Goal: Transaction & Acquisition: Purchase product/service

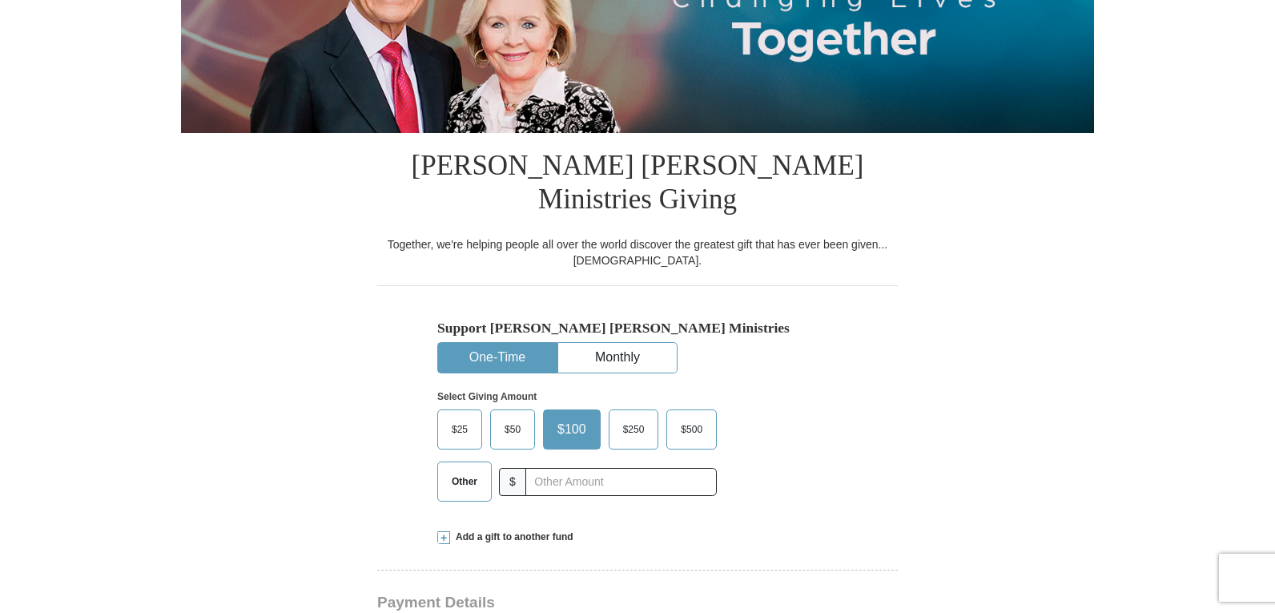
scroll to position [400, 0]
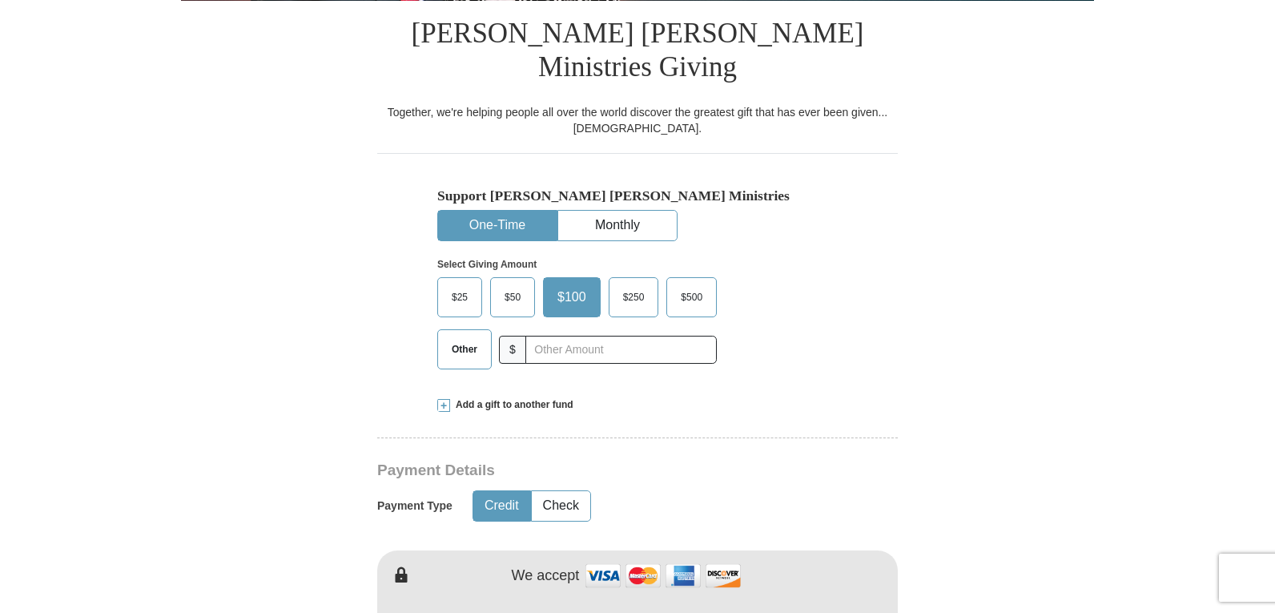
click at [537, 398] on span "Add a gift to another fund" at bounding box center [511, 405] width 123 height 14
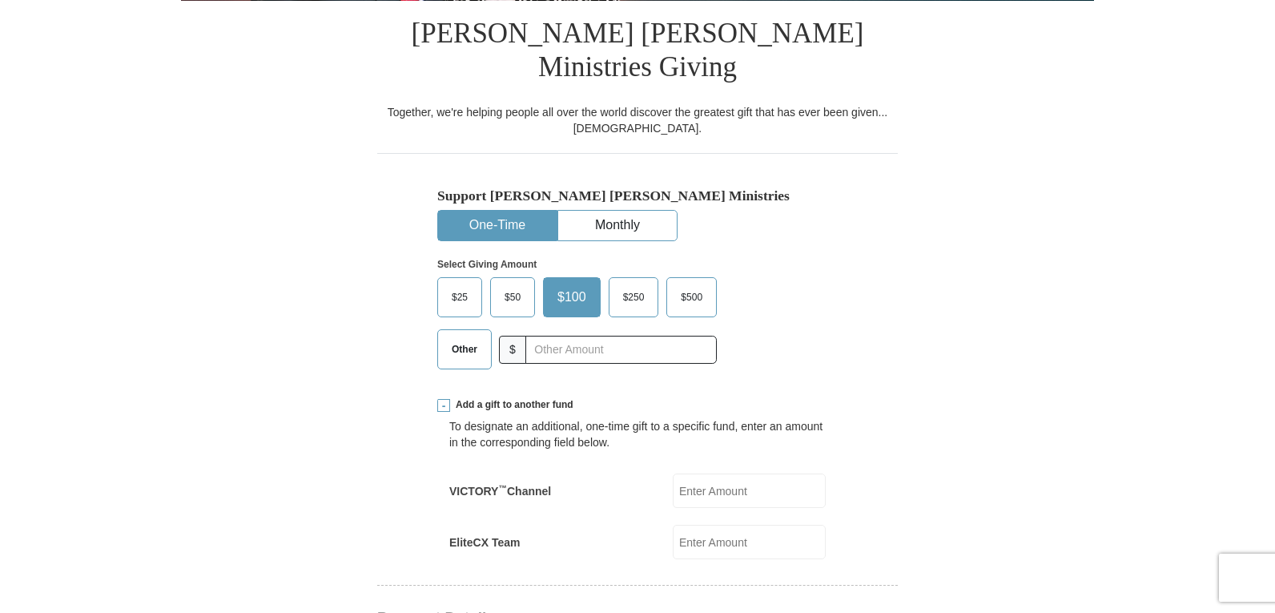
click at [472, 337] on span "Other" at bounding box center [465, 349] width 42 height 24
click at [0, 0] on input "Other" at bounding box center [0, 0] width 0 height 0
click at [708, 525] on input "EliteCX Team" at bounding box center [749, 542] width 153 height 34
type input "25.00"
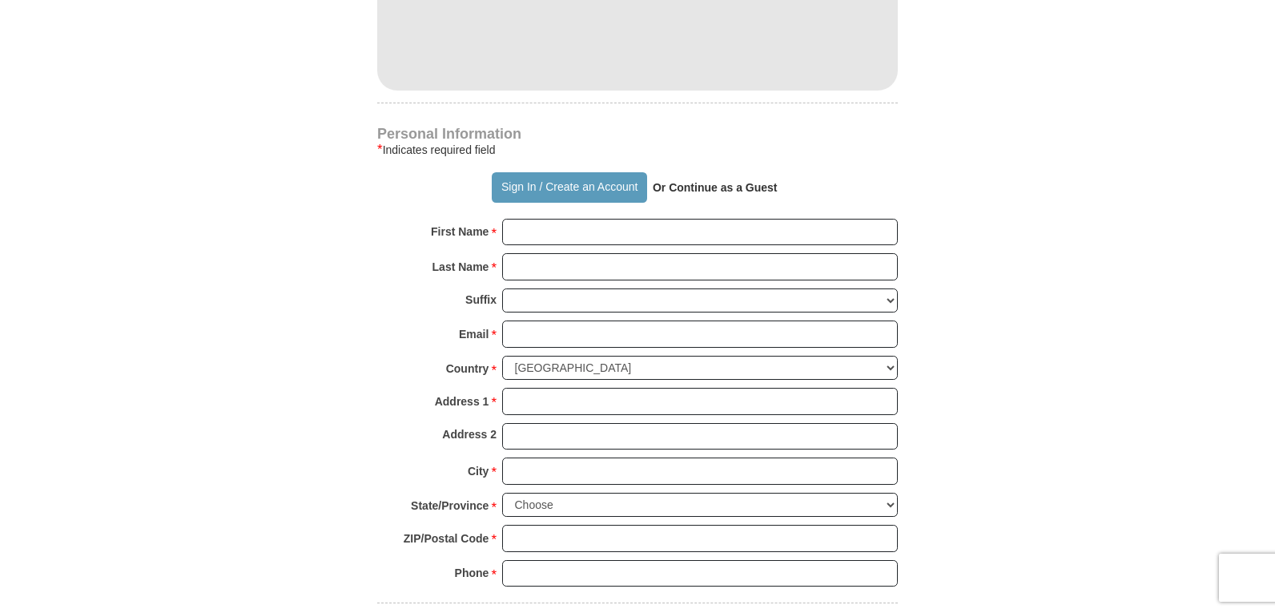
scroll to position [1201, 0]
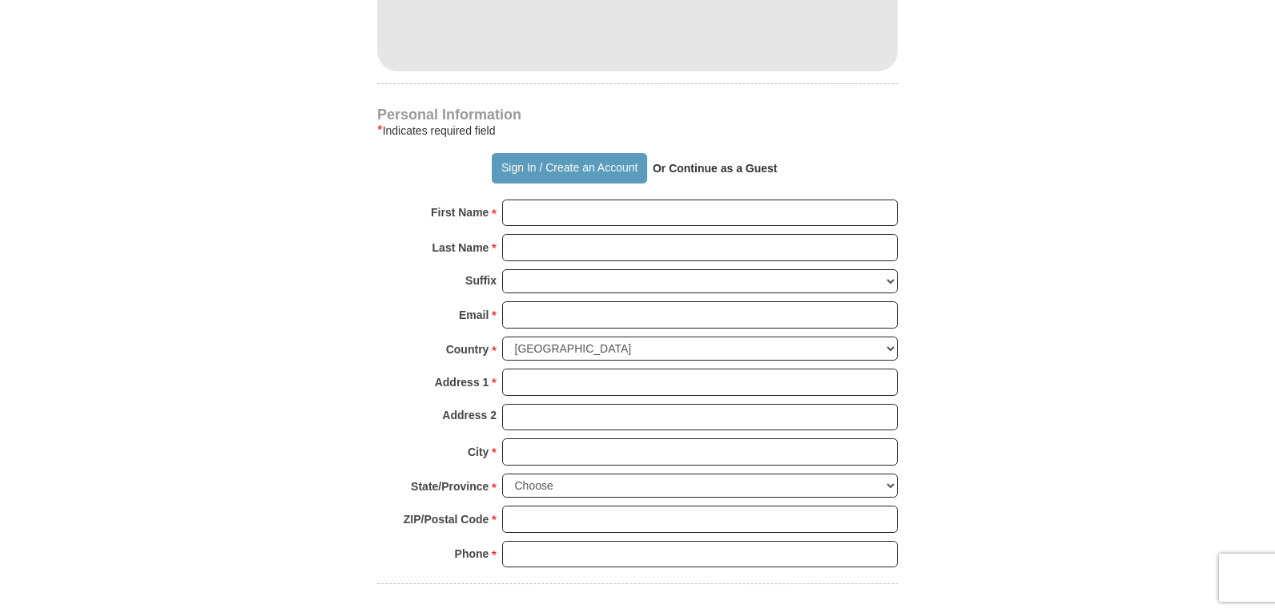
drag, startPoint x: 545, startPoint y: 155, endPoint x: 545, endPoint y: 165, distance: 10.4
click at [545, 157] on div "Personal Information * Indicates required field Sign In / Create an Account Or …" at bounding box center [637, 345] width 521 height 475
click at [550, 199] on input "First Name *" at bounding box center [700, 212] width 396 height 27
type input "[PERSON_NAME]"
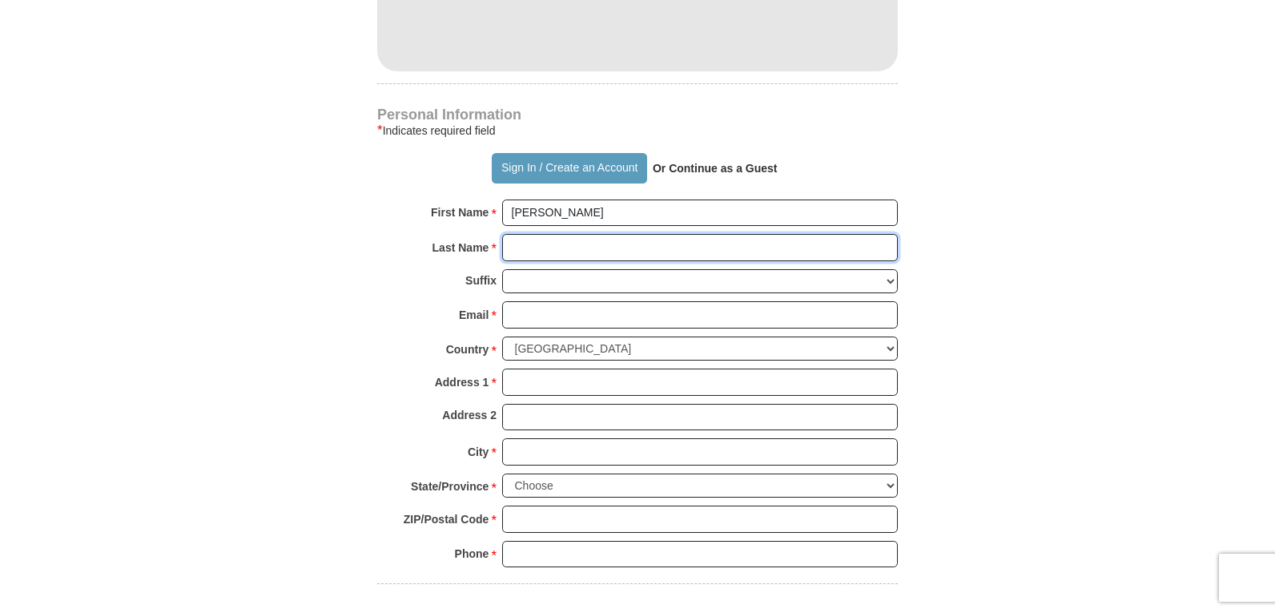
click at [594, 234] on input "Last Name *" at bounding box center [700, 247] width 396 height 27
type input "[PERSON_NAME]"
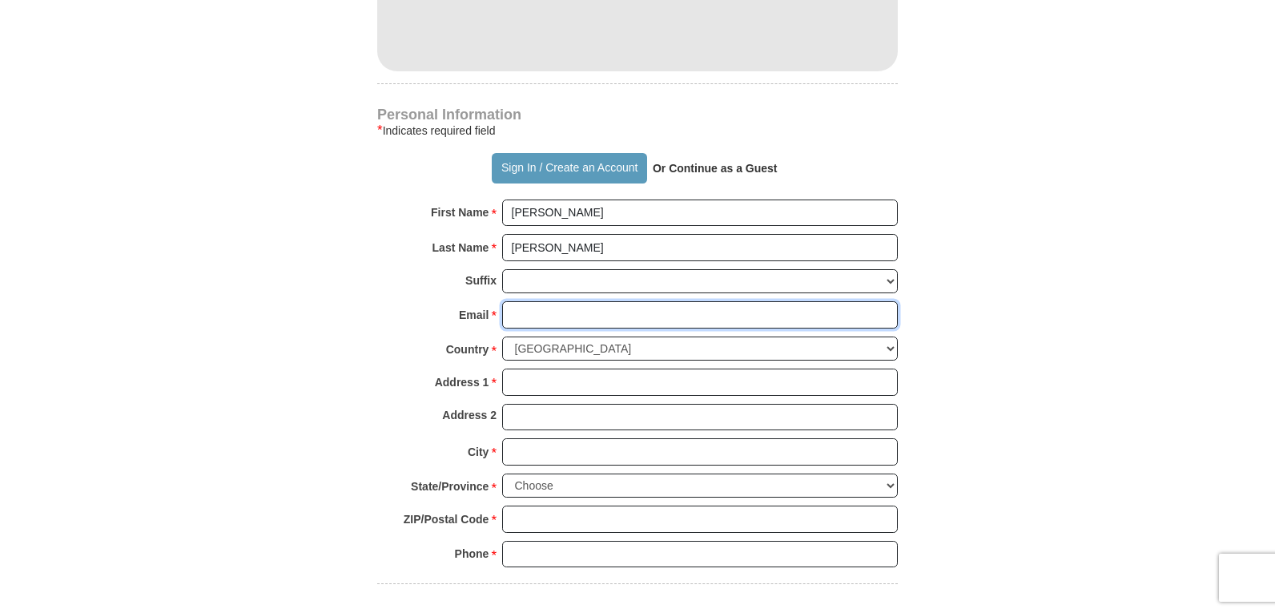
click at [577, 301] on input "Email *" at bounding box center [700, 314] width 396 height 27
type input "[EMAIL_ADDRESS][DOMAIN_NAME]"
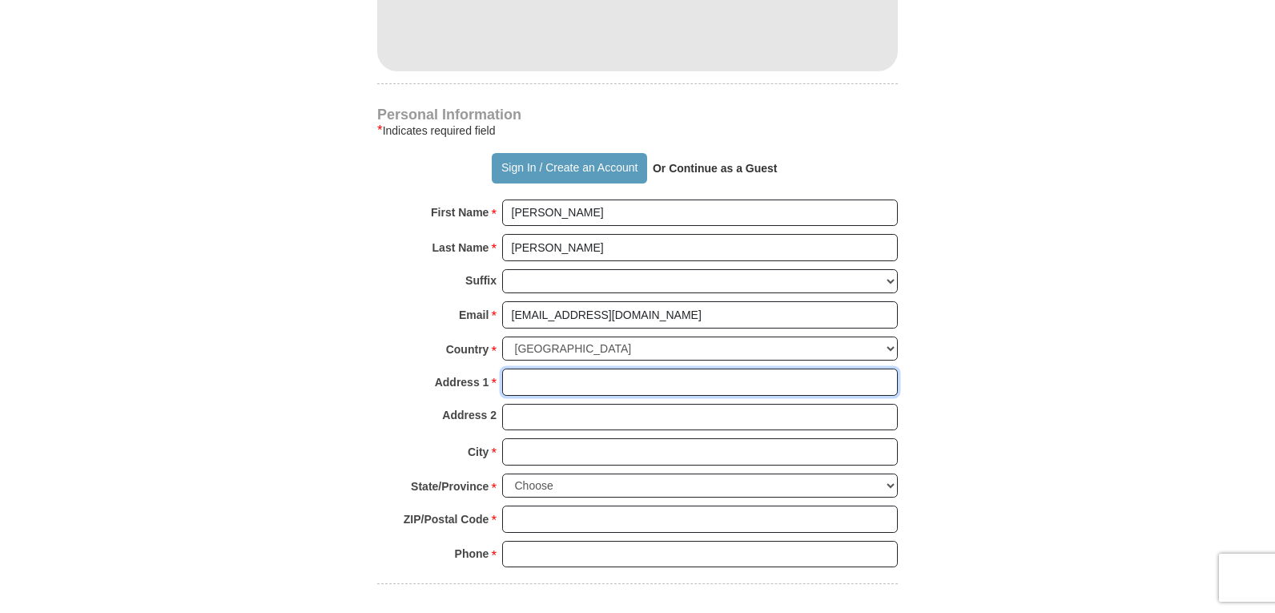
type input "[STREET_ADDRESS][PERSON_NAME]"
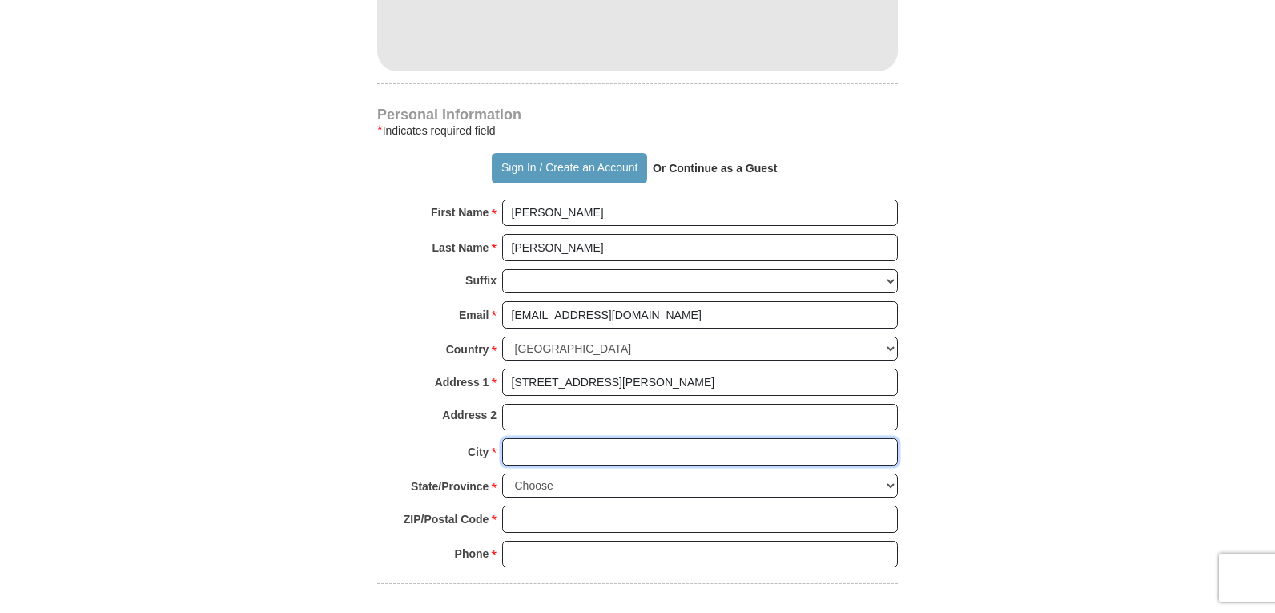
type input "Lehigh Acres"
select select "FL"
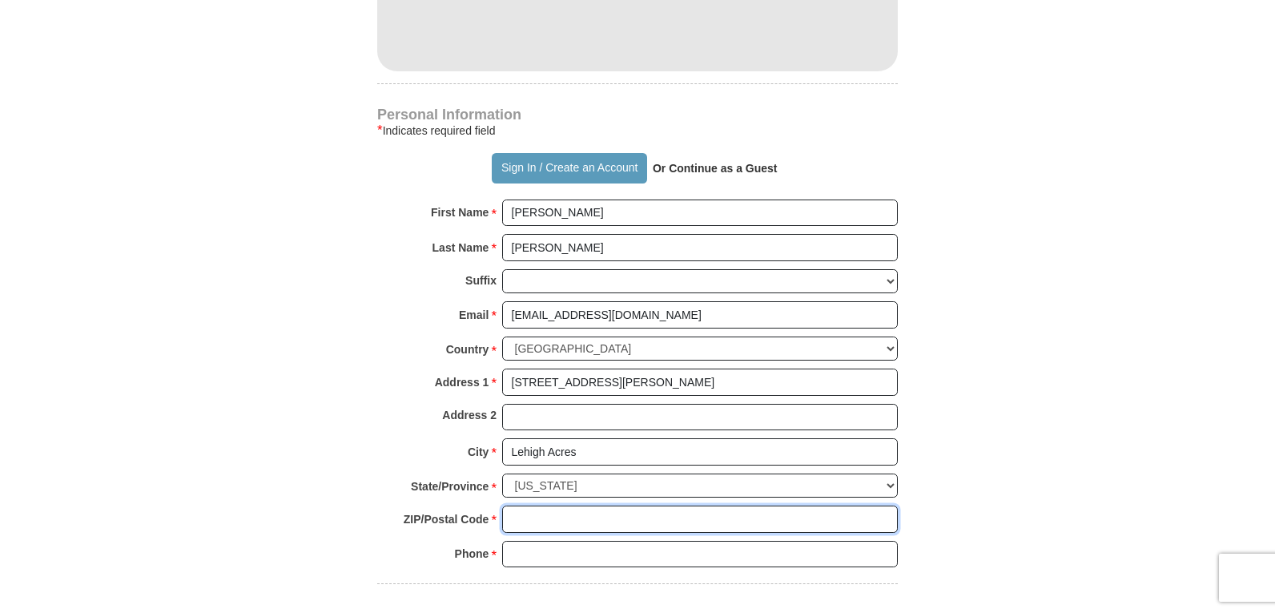
type input "33971"
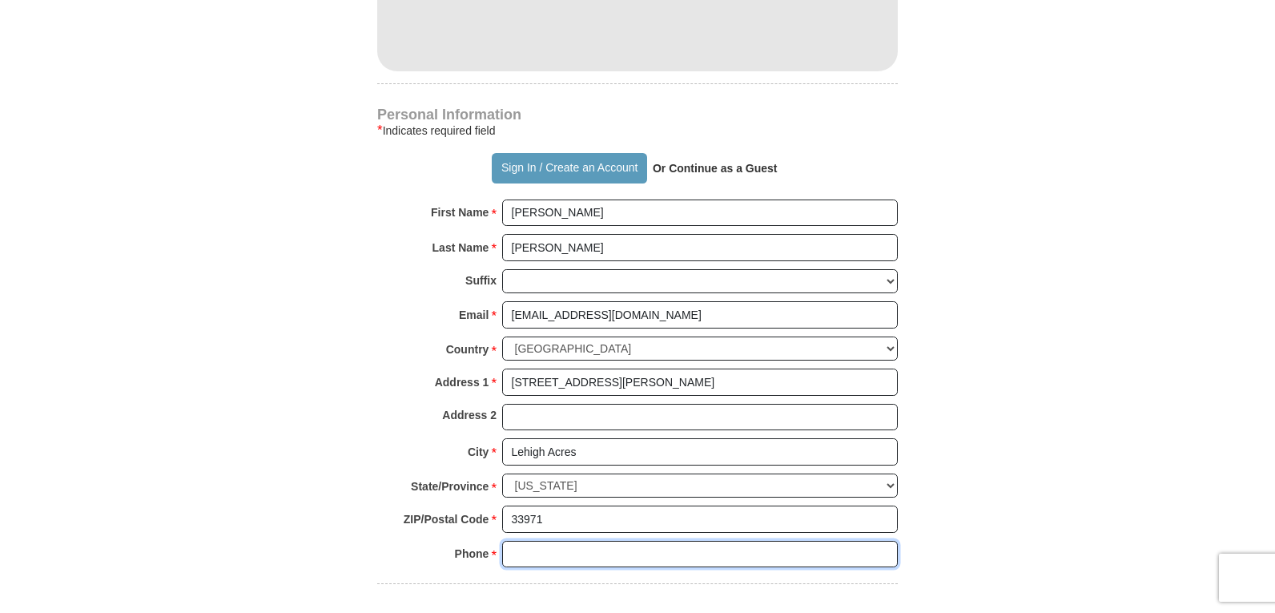
type input "2395959734"
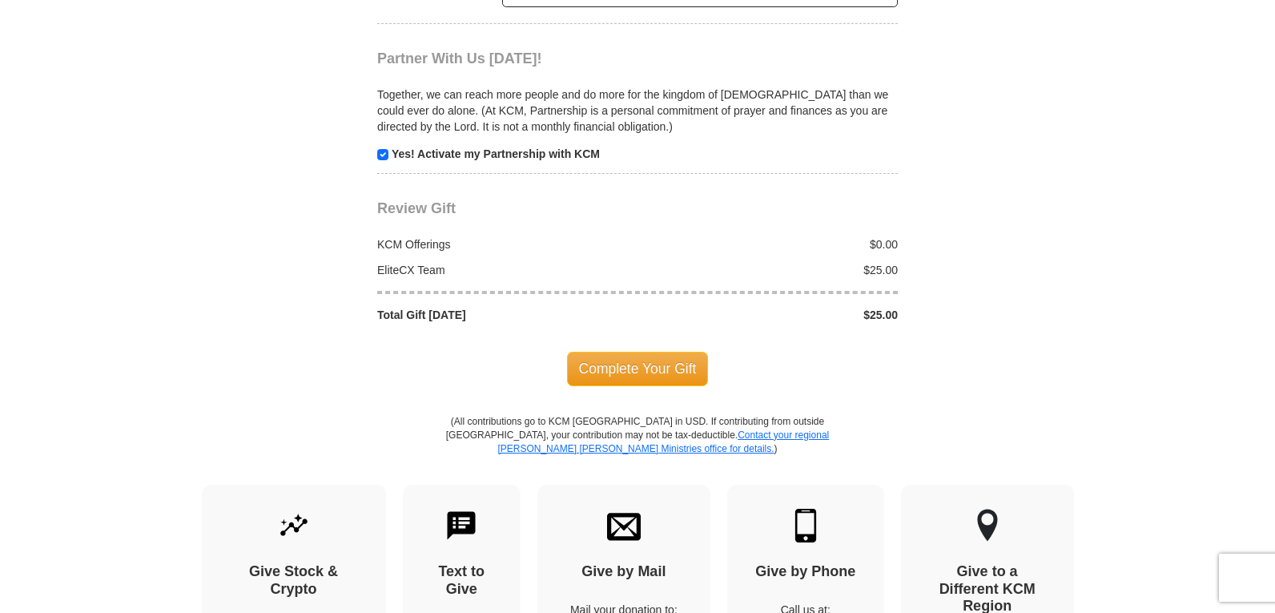
scroll to position [1762, 0]
click at [649, 351] on span "Complete Your Gift" at bounding box center [638, 368] width 142 height 34
